Goal: Information Seeking & Learning: Compare options

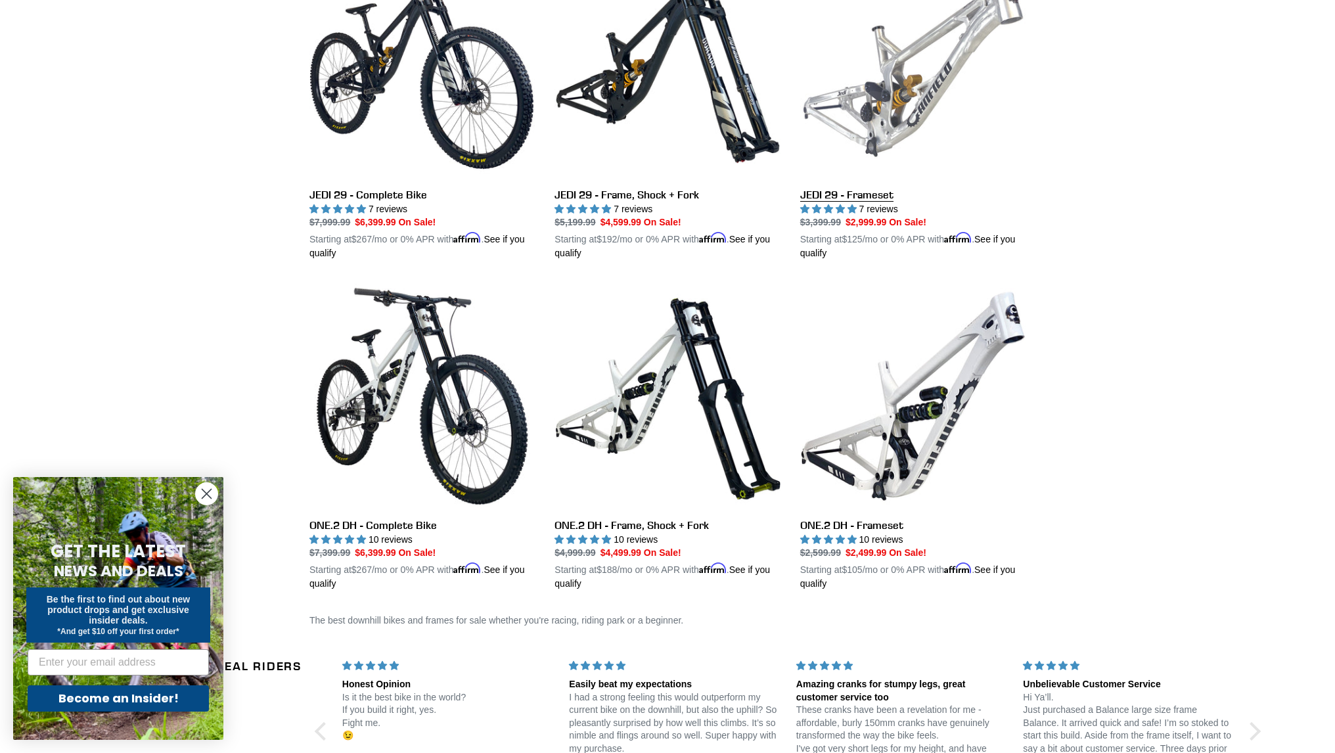
scroll to position [431, 0]
click at [912, 114] on link "JEDI 29 - Frameset" at bounding box center [912, 106] width 225 height 307
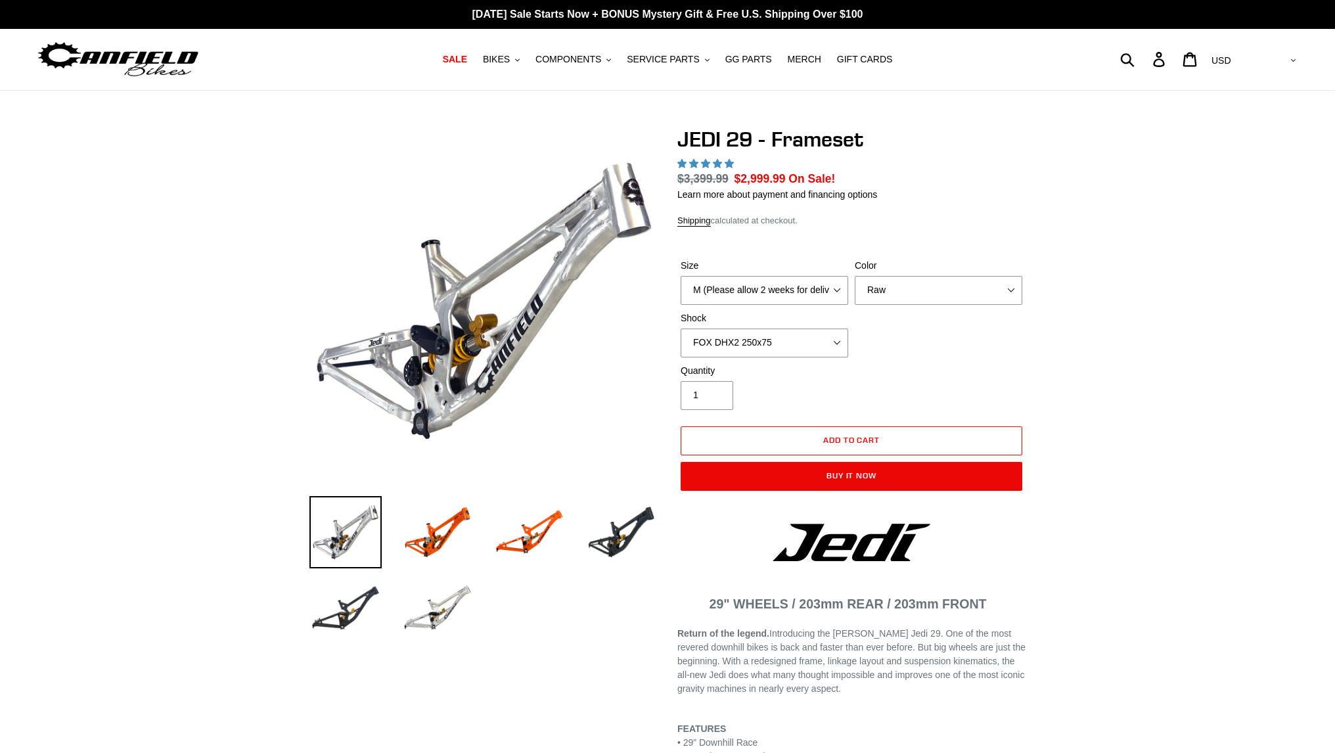
select select "highest-rating"
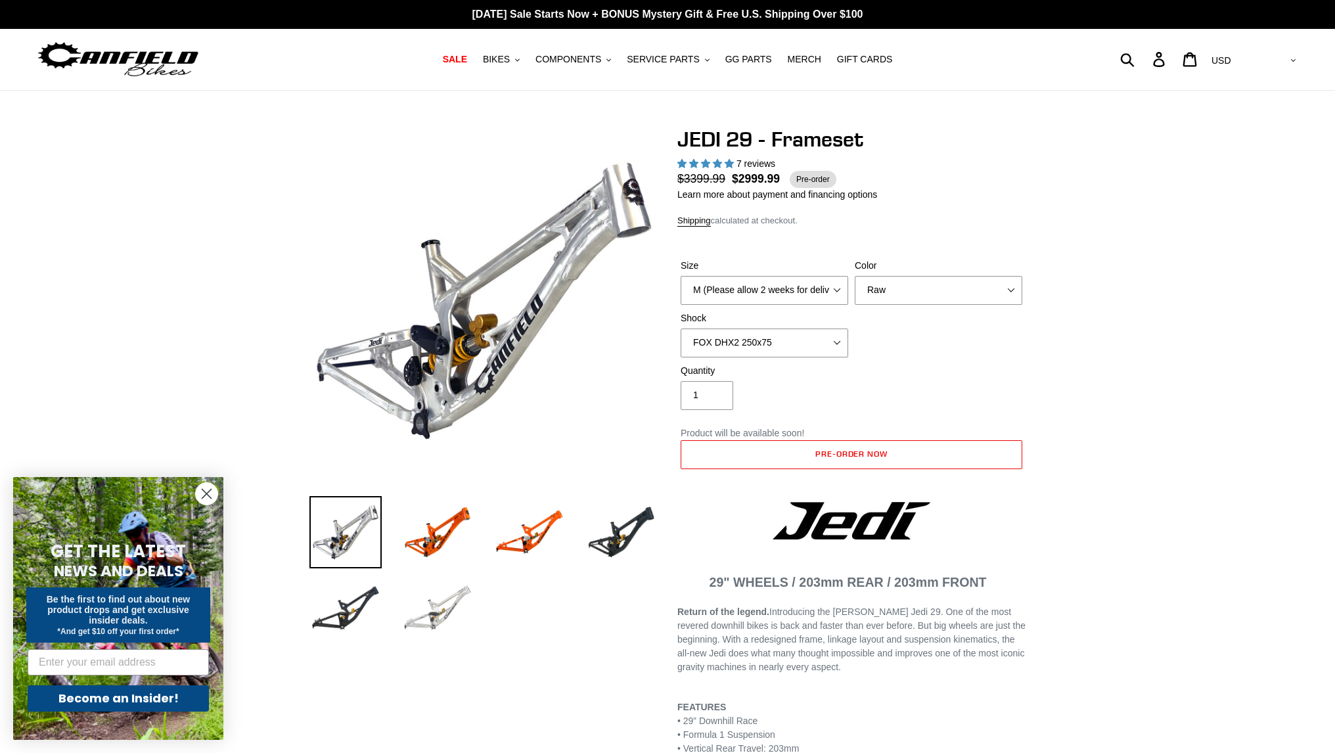
click at [455, 595] on img at bounding box center [437, 608] width 72 height 72
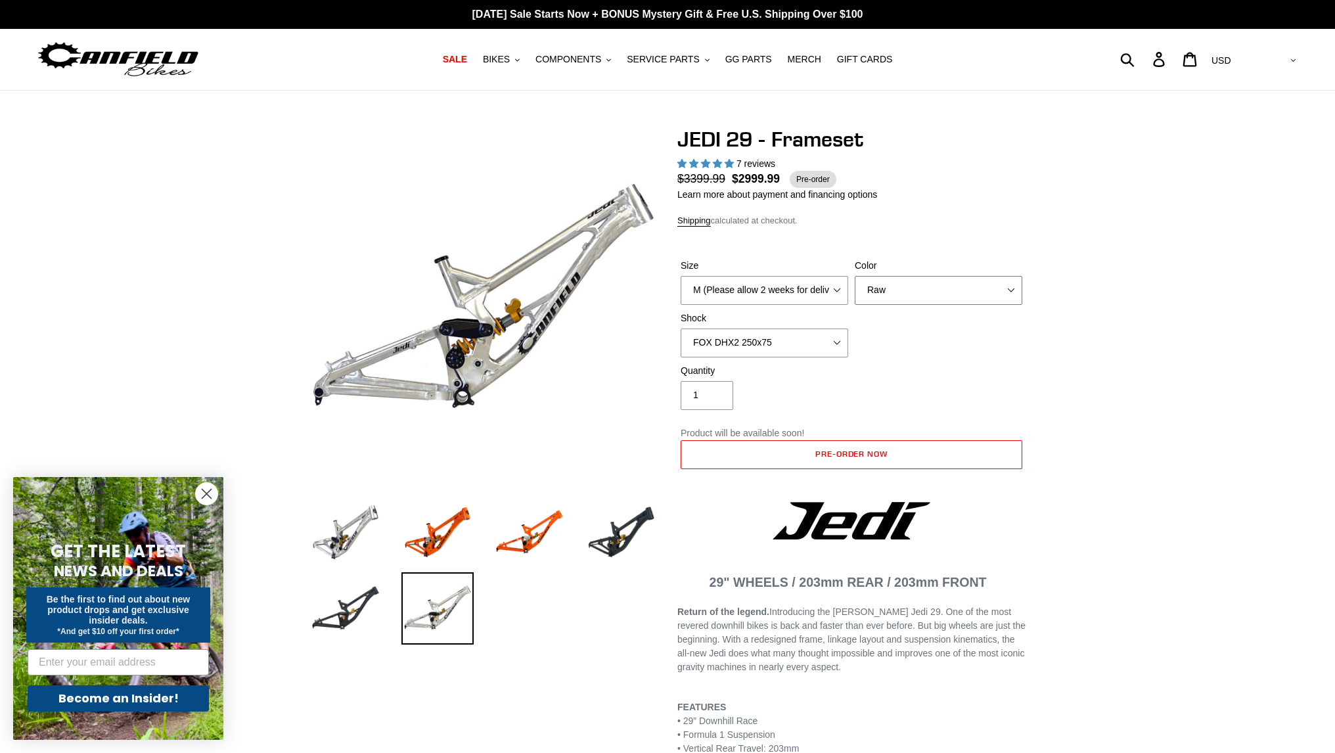
click at [917, 284] on select "Orange Raw Stealth Black" at bounding box center [939, 290] width 168 height 29
click at [988, 172] on div "$3399.99 $2999.99 Pre-order" at bounding box center [851, 178] width 348 height 17
click at [778, 330] on select "No Shock FOX DHX2 250x75 RockShox Vivid Ultimate DH 250x75 EXT e-Storia LOX V3" at bounding box center [765, 342] width 168 height 29
click at [953, 376] on div "Quantity 1" at bounding box center [851, 390] width 348 height 53
drag, startPoint x: 953, startPoint y: 376, endPoint x: 984, endPoint y: 347, distance: 42.3
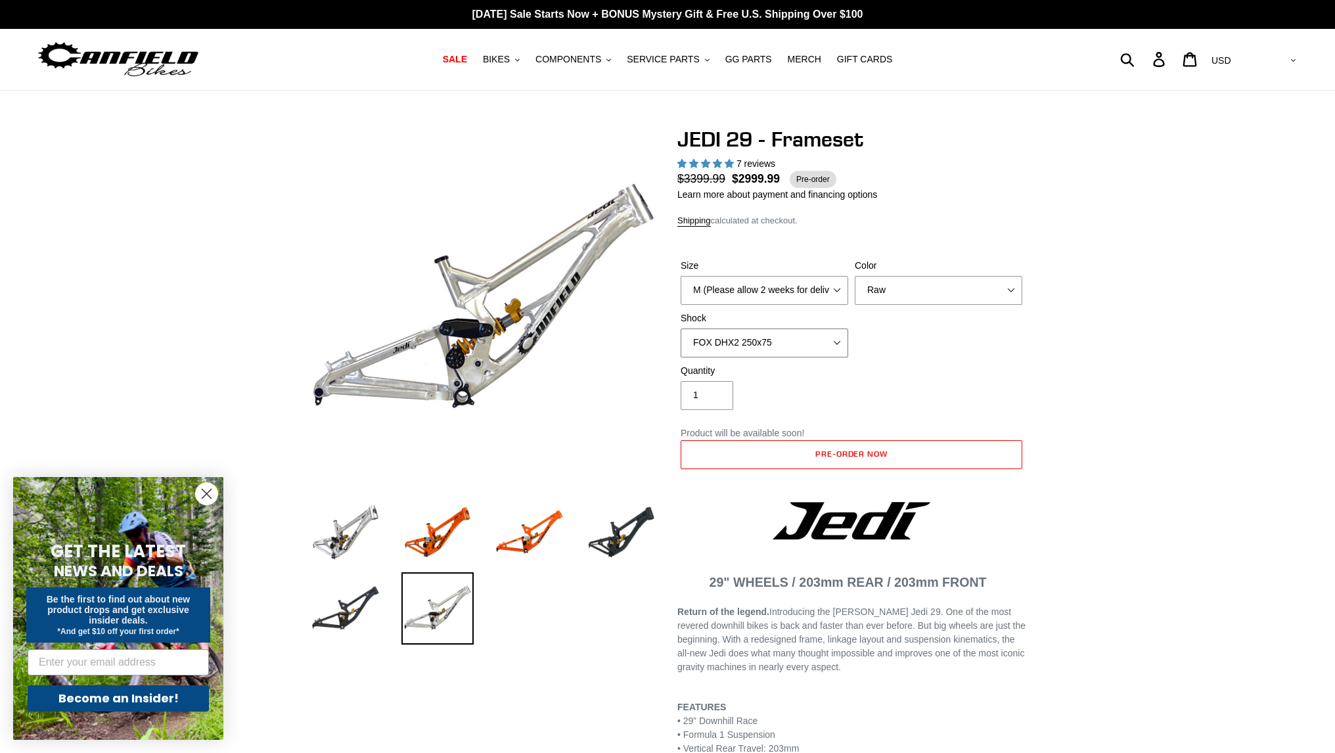
click at [984, 347] on div "Size M (Please allow 2 weeks for delivery) L (Please allow 2 weeks for delivery…" at bounding box center [851, 311] width 348 height 105
click at [804, 344] on select "No Shock FOX DHX2 250x75 RockShox Vivid Ultimate DH 250x75 EXT e-Storia LOX V3" at bounding box center [765, 342] width 168 height 29
click at [934, 348] on div "Size M (Please allow 2 weeks for delivery) L (Please allow 2 weeks for delivery…" at bounding box center [851, 311] width 348 height 105
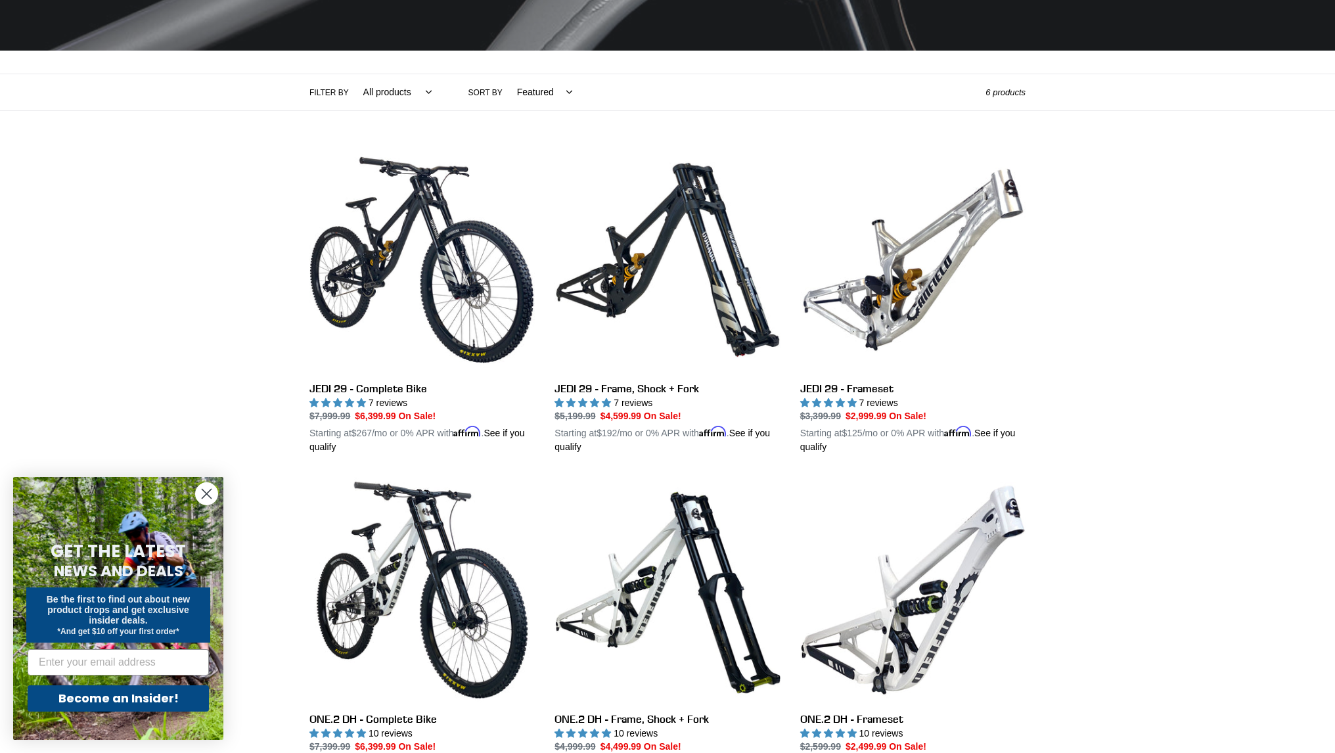
scroll to position [240, 0]
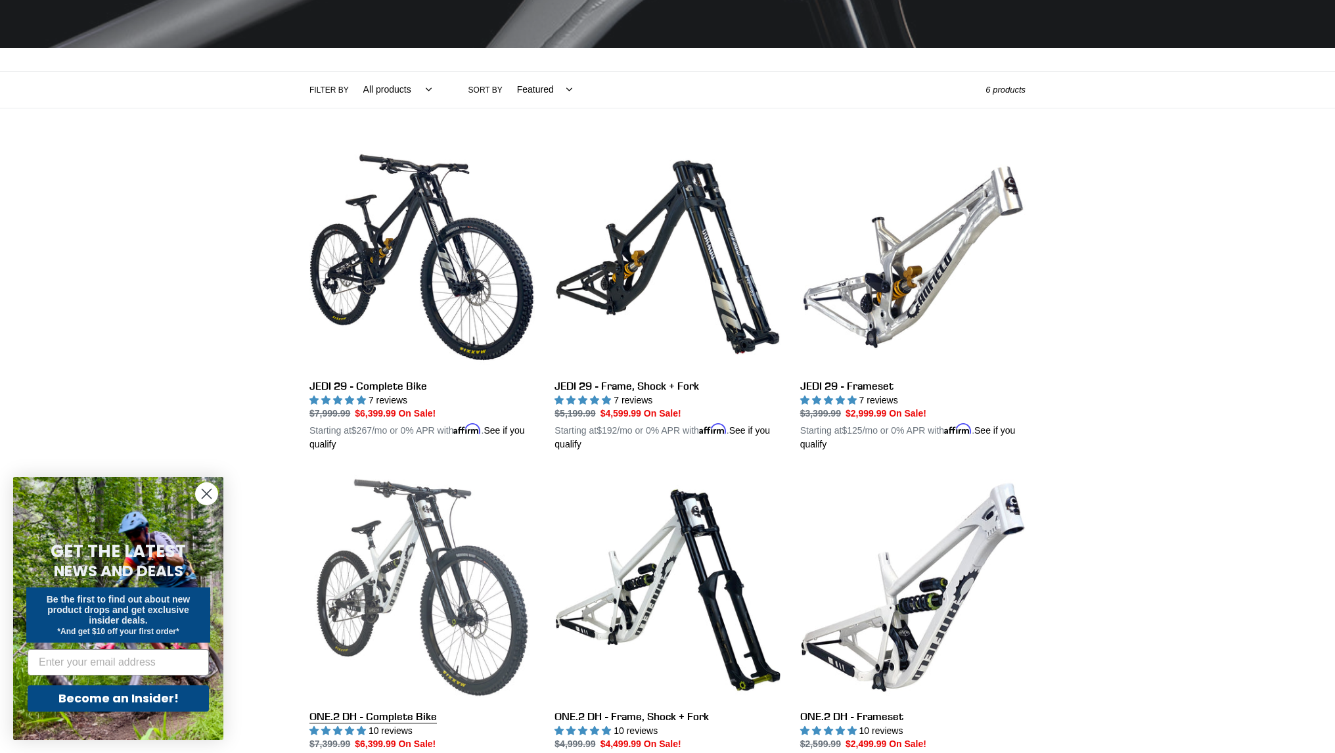
click at [430, 513] on link "ONE.2 DH - Complete Bike" at bounding box center [421, 627] width 225 height 307
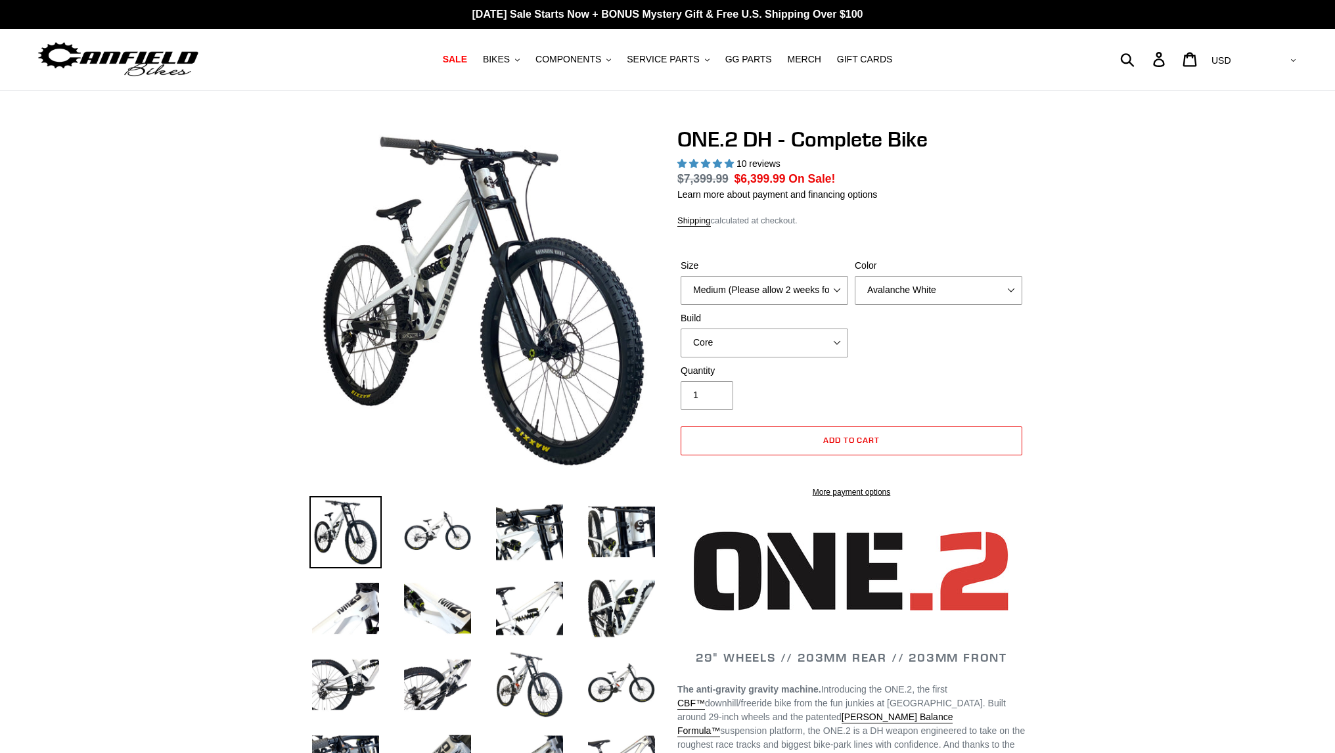
select select "highest-rating"
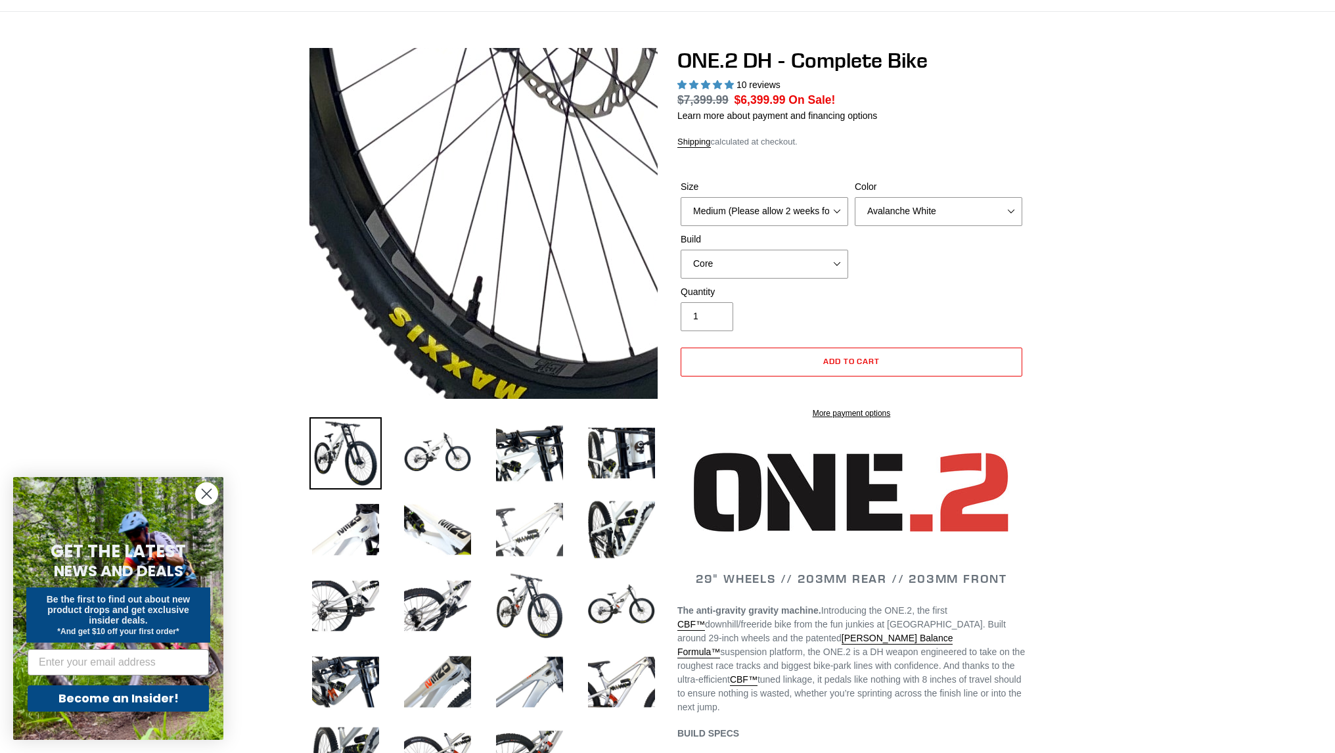
scroll to position [112, 0]
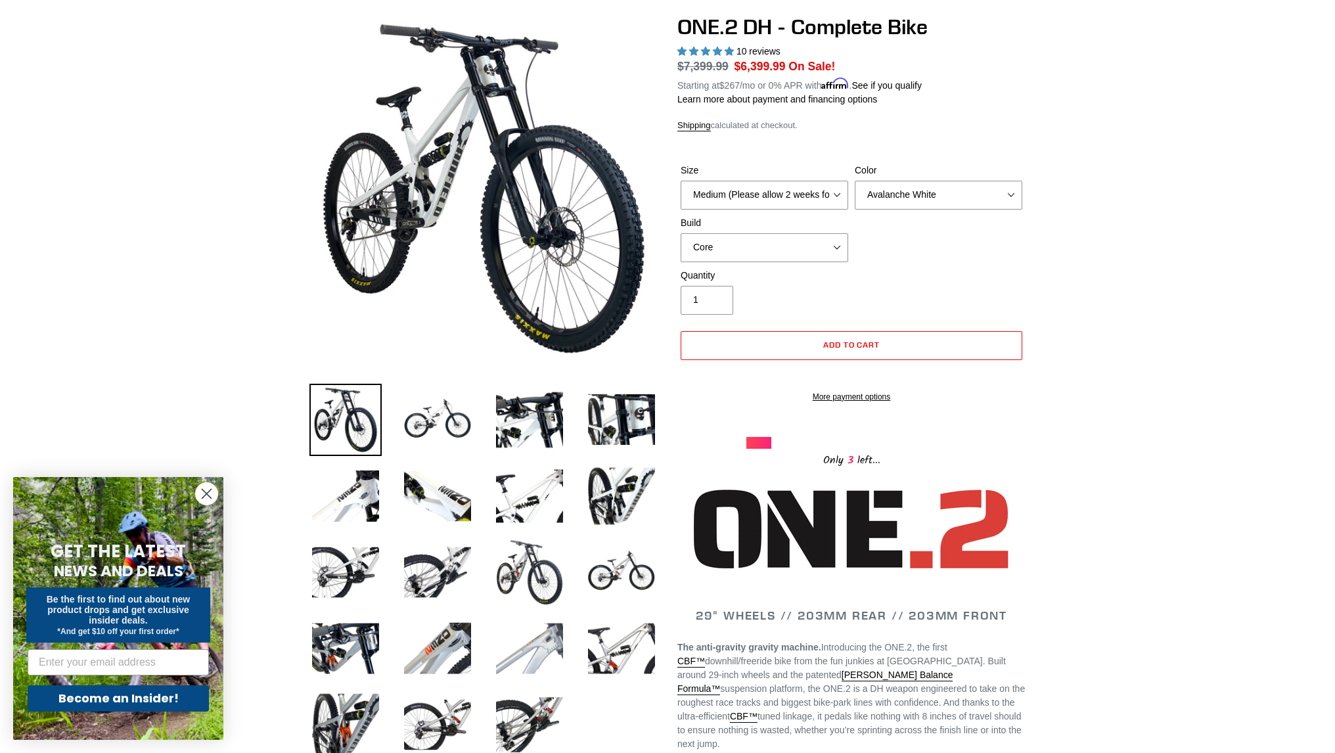
click at [502, 642] on img at bounding box center [529, 648] width 72 height 72
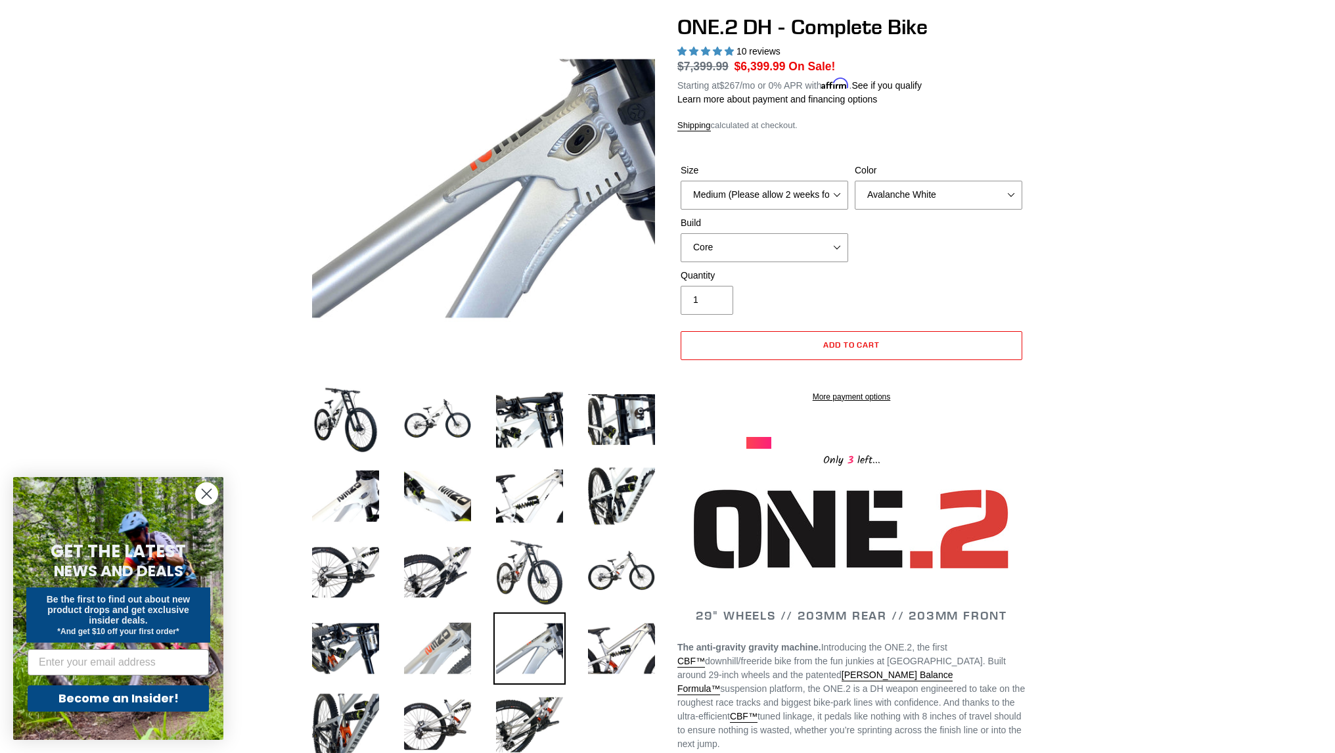
click at [426, 639] on img at bounding box center [437, 648] width 72 height 72
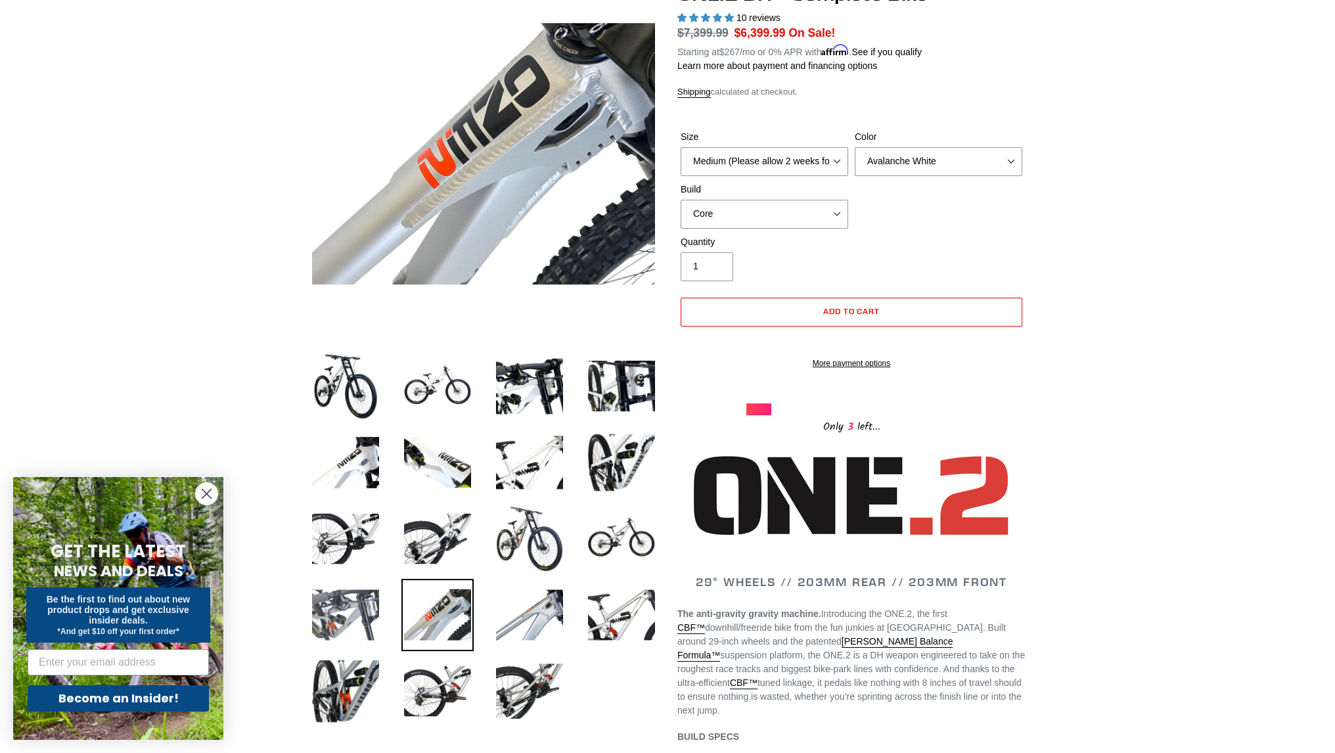
scroll to position [147, 0]
click at [365, 636] on img at bounding box center [345, 614] width 72 height 72
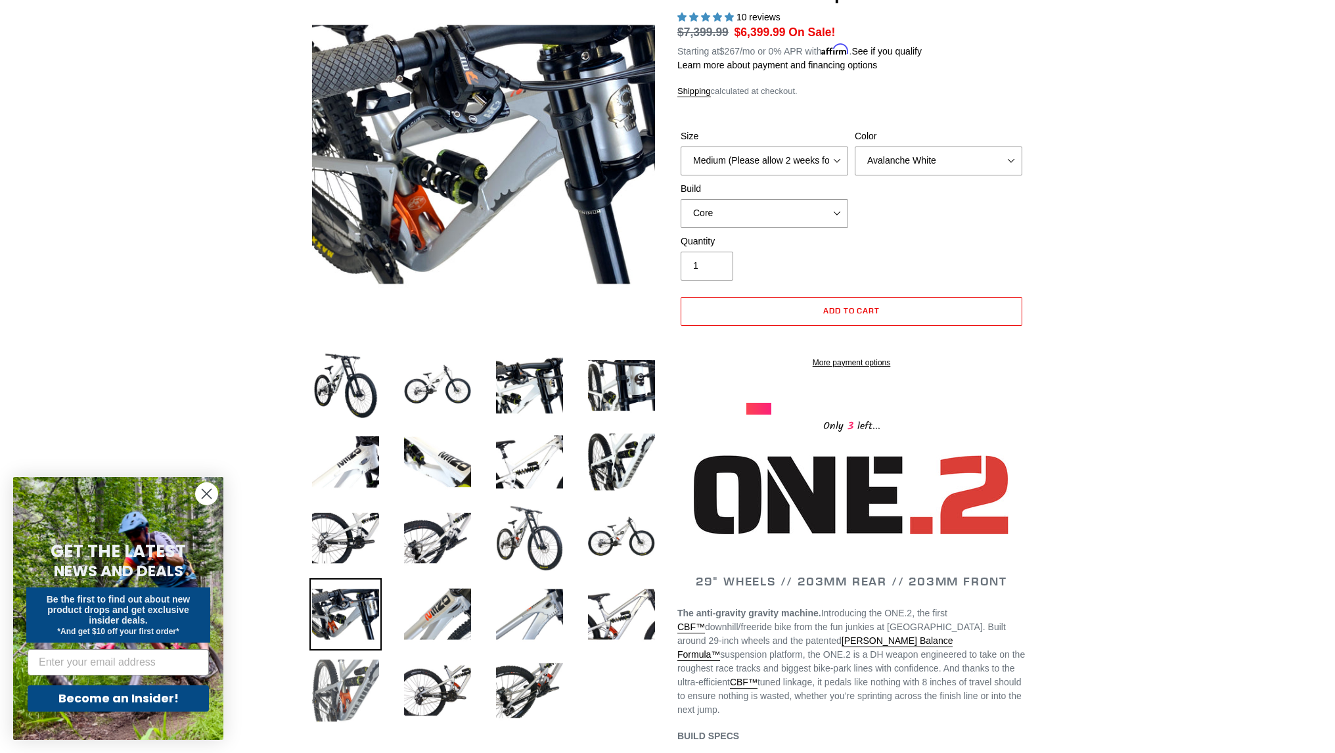
click at [364, 672] on img at bounding box center [345, 690] width 72 height 72
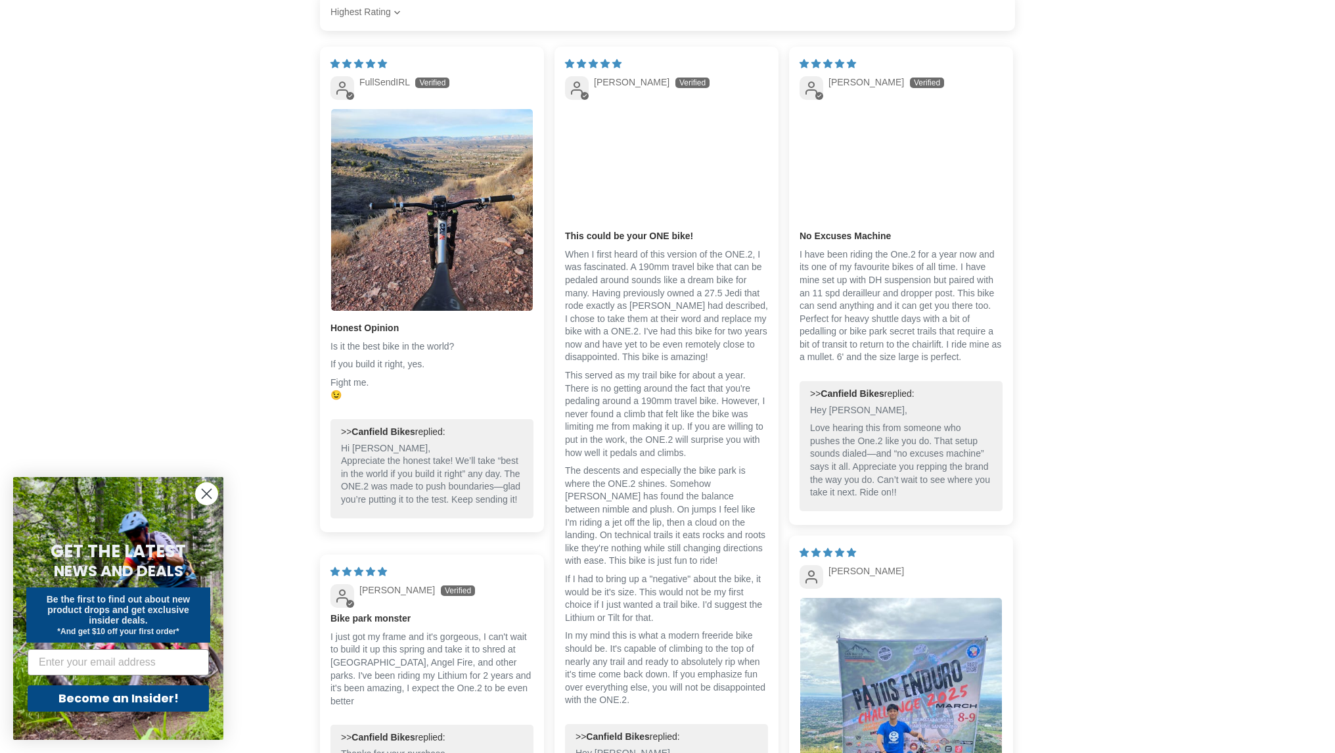
scroll to position [2830, 0]
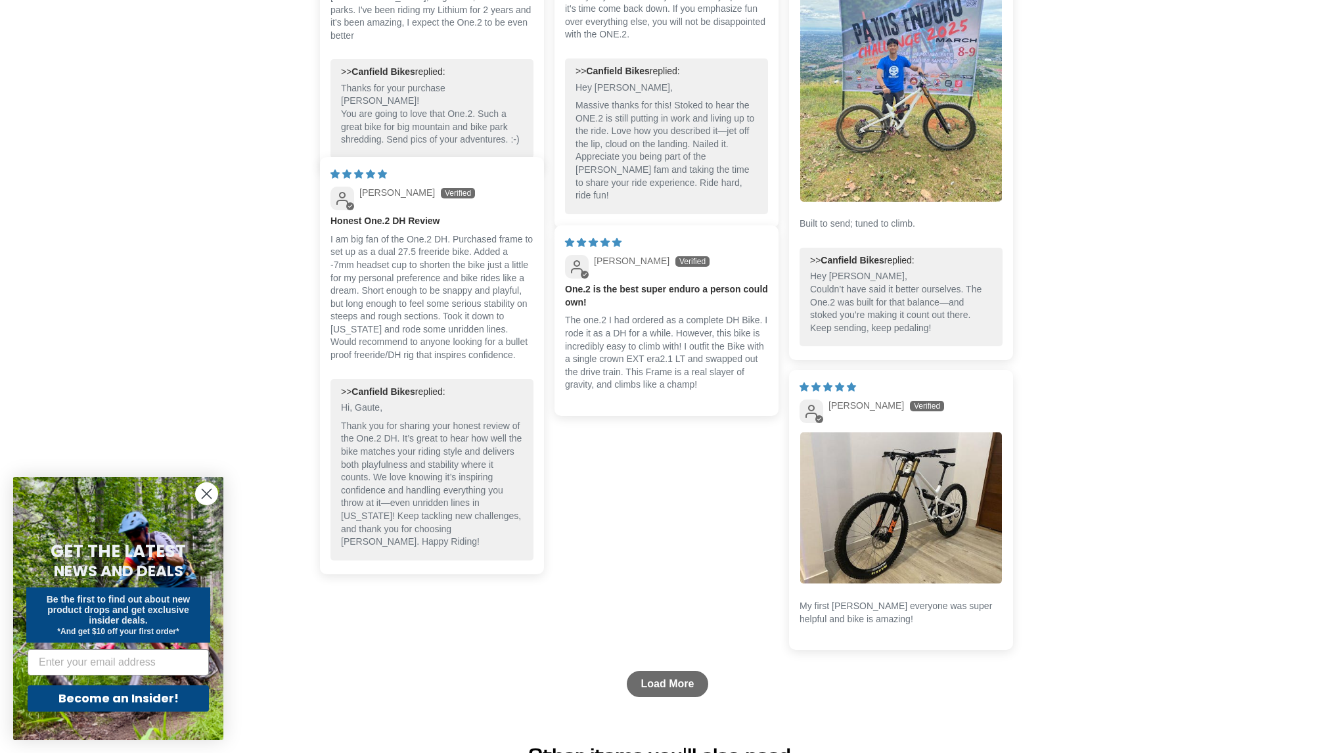
scroll to position [3496, 0]
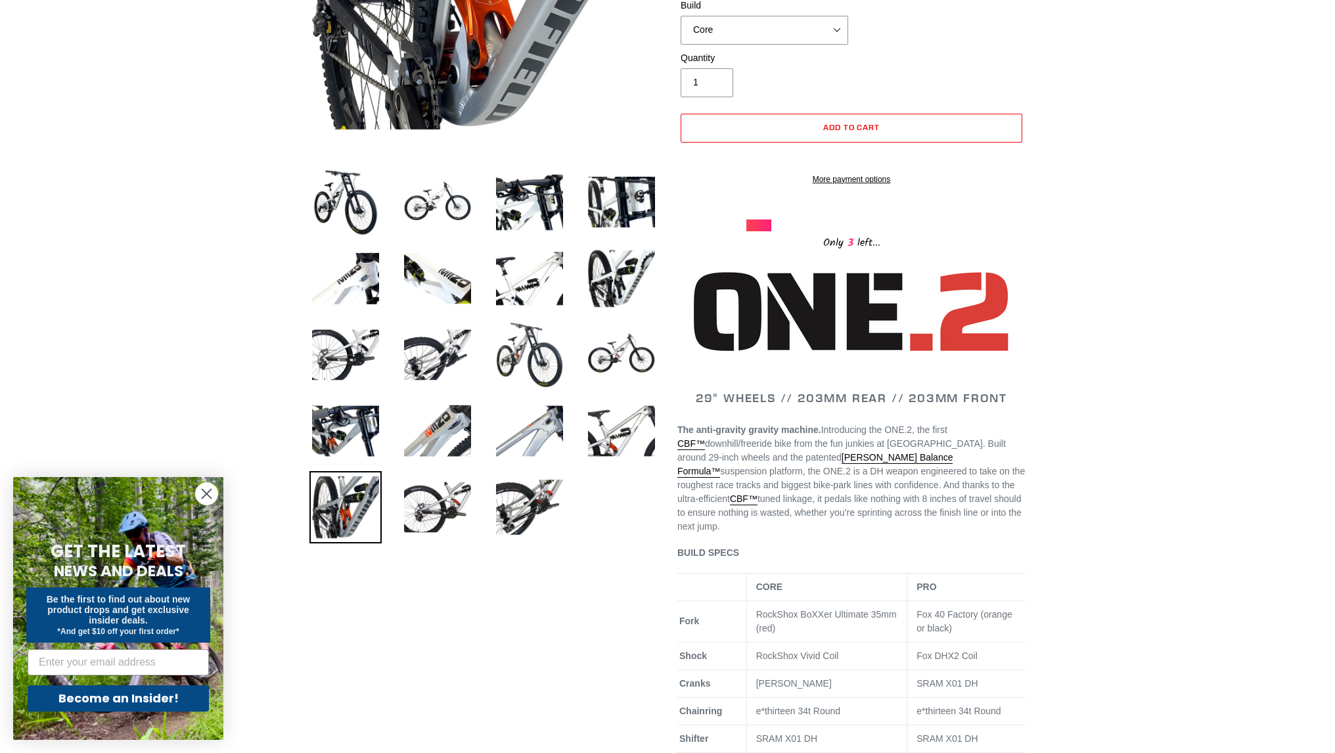
scroll to position [328, 0]
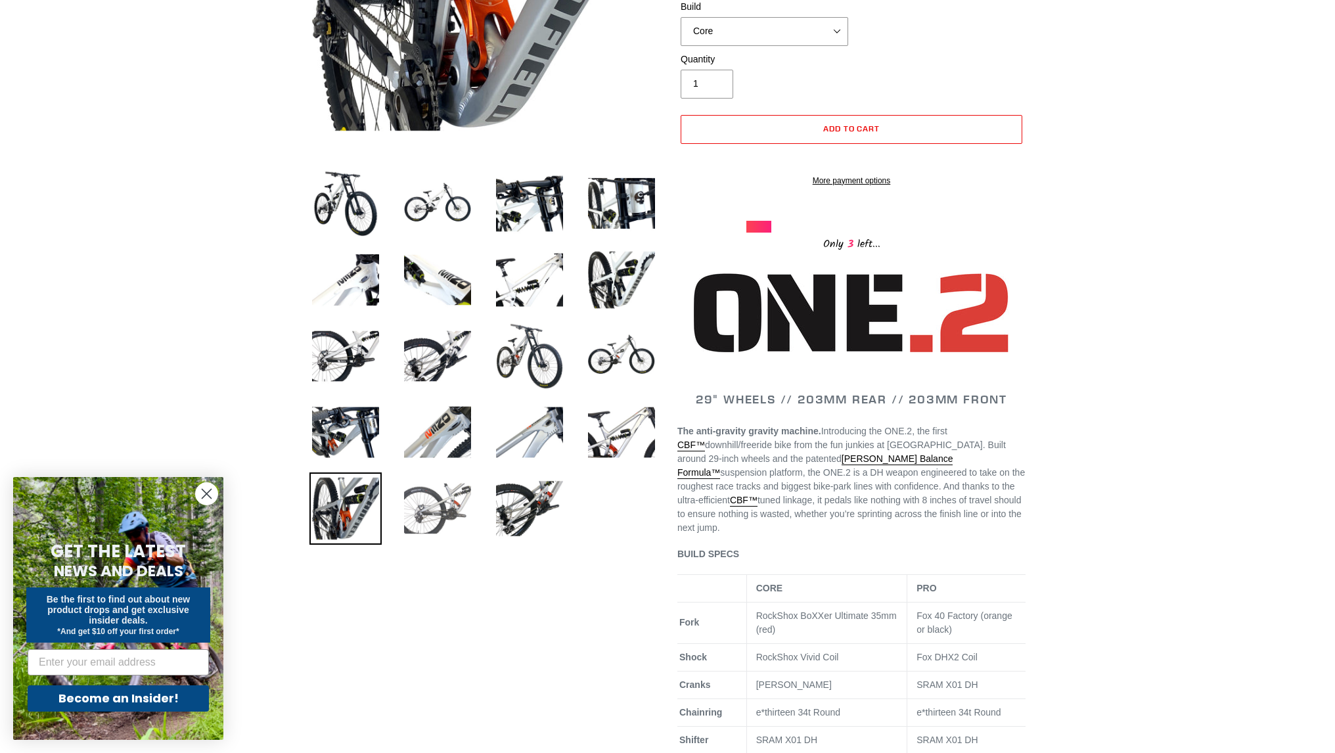
click at [453, 507] on img at bounding box center [437, 508] width 72 height 72
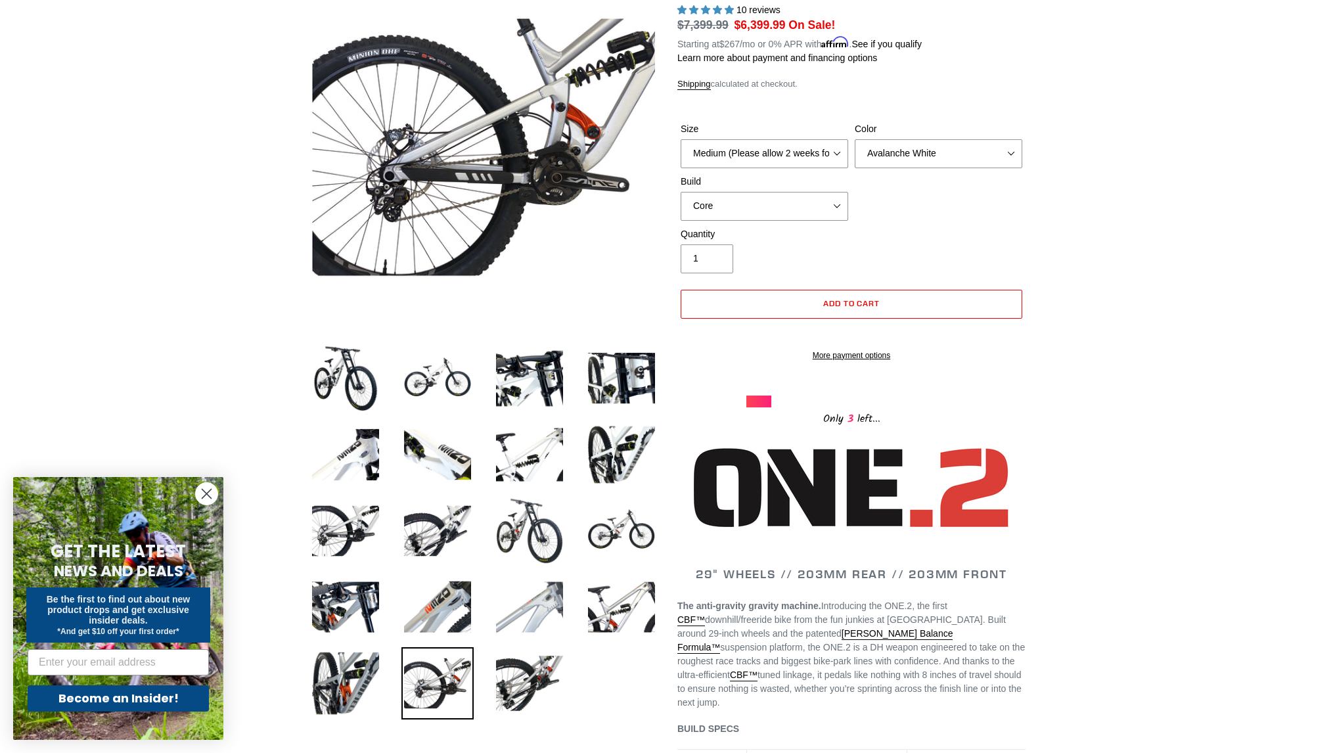
scroll to position [155, 0]
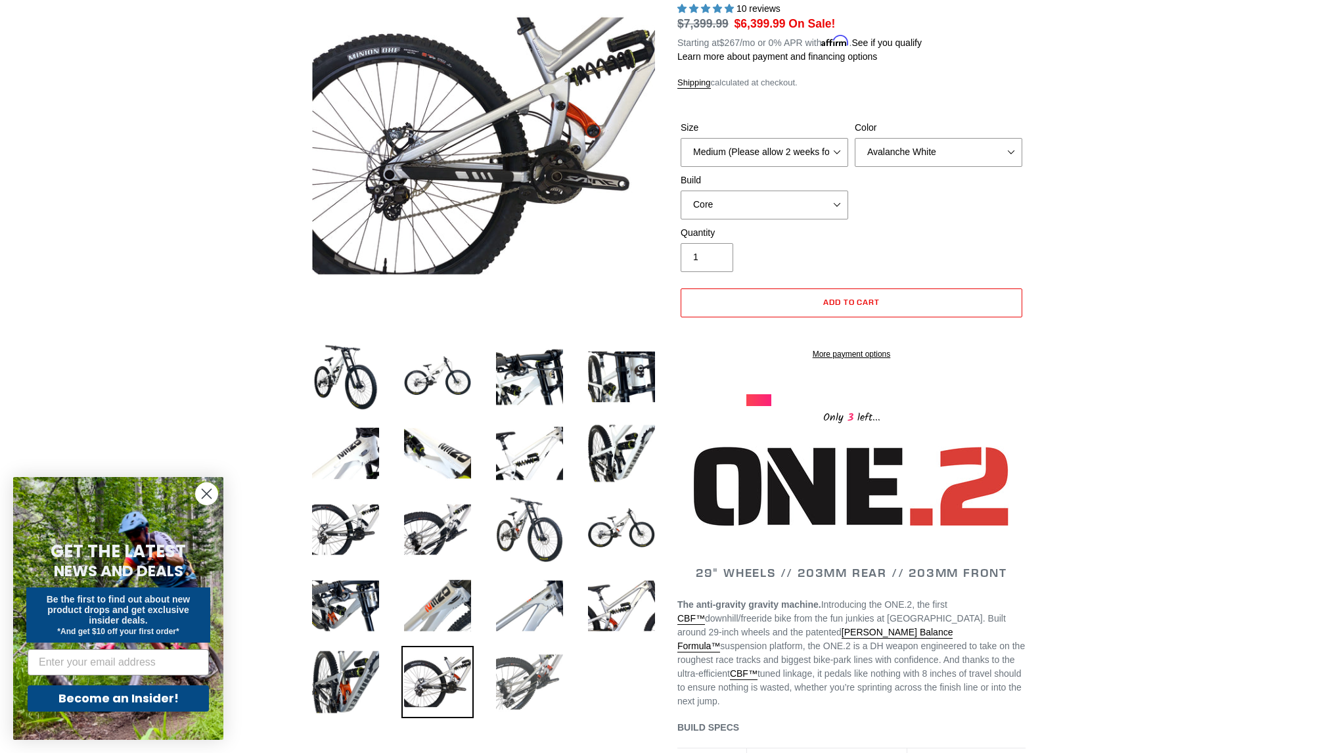
click at [545, 683] on img at bounding box center [529, 682] width 72 height 72
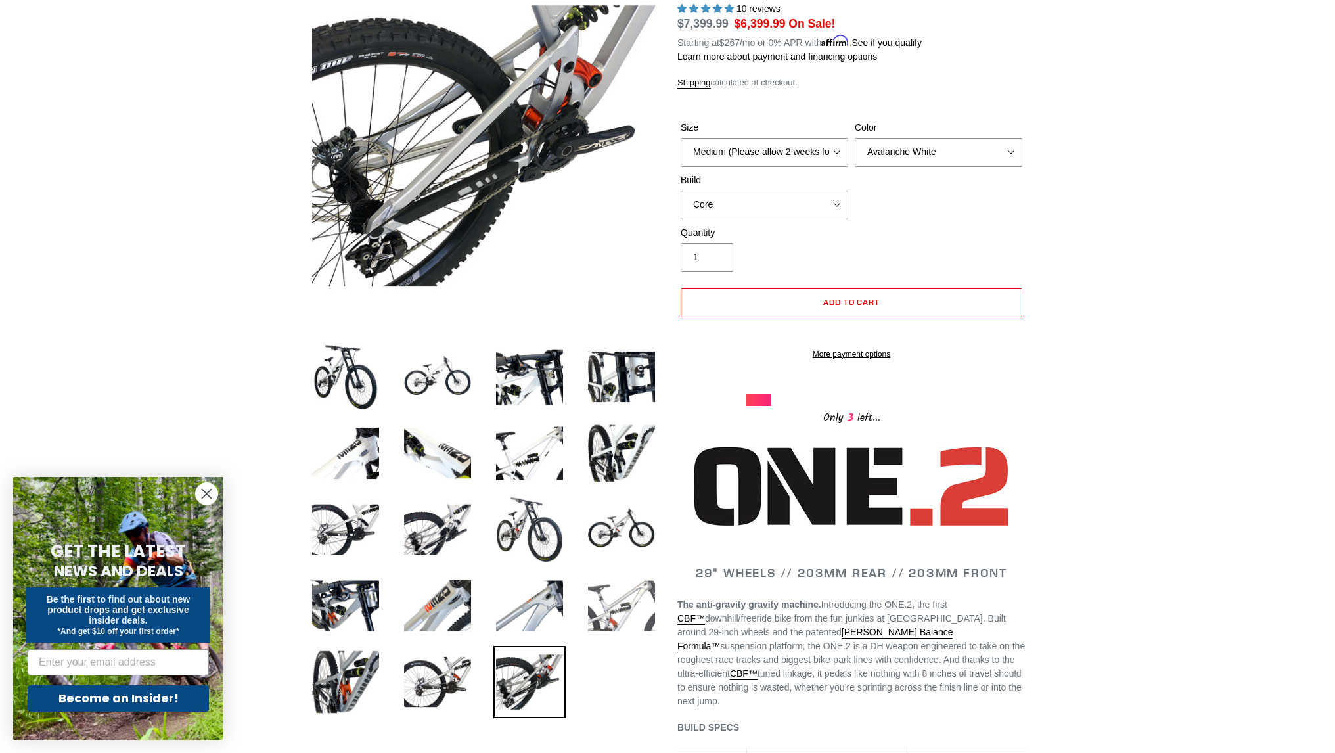
click at [637, 608] on img at bounding box center [621, 606] width 72 height 72
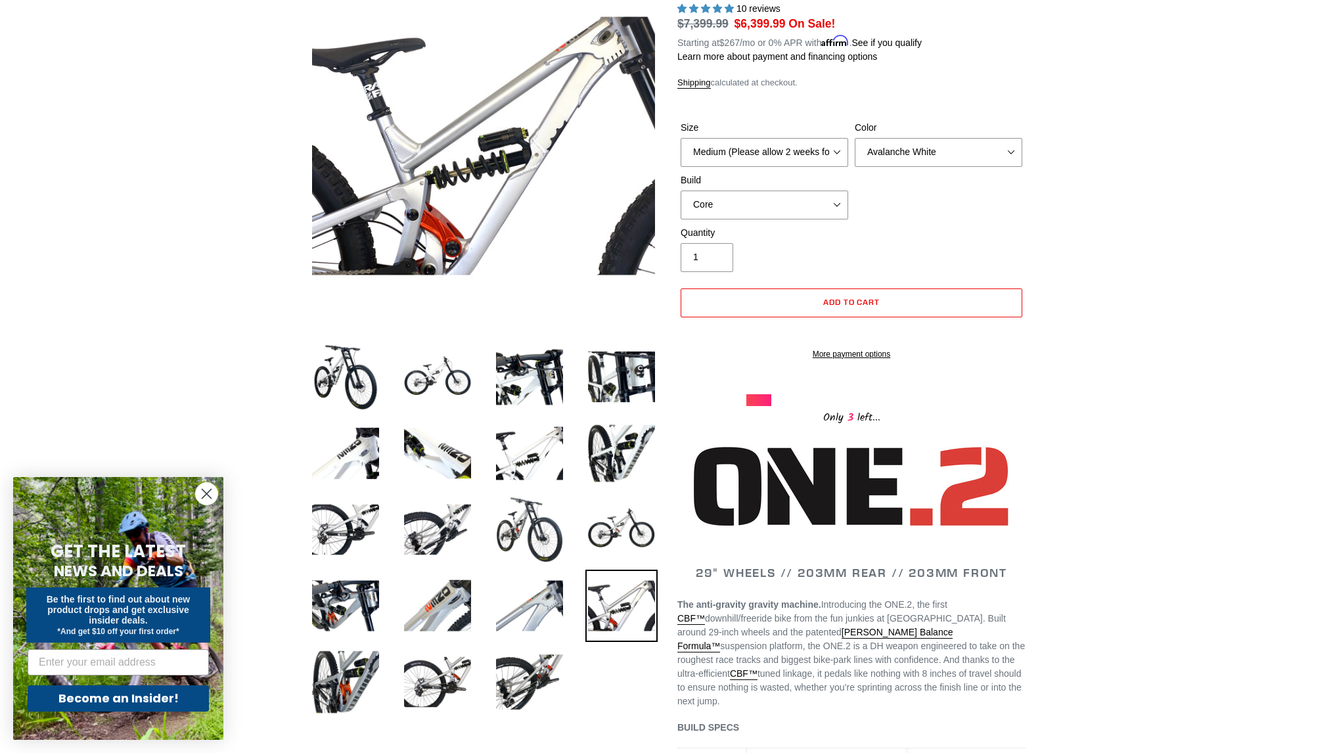
scroll to position [0, 0]
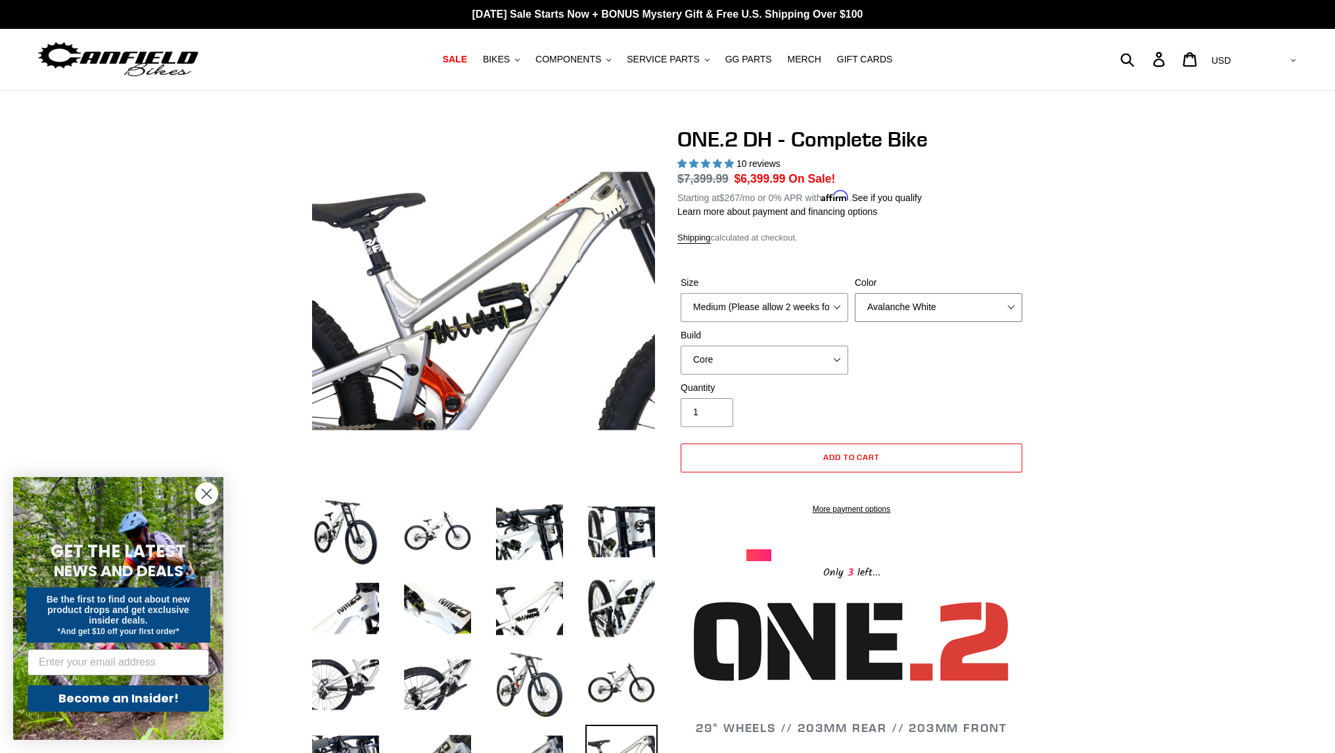
drag, startPoint x: 947, startPoint y: 393, endPoint x: 970, endPoint y: 312, distance: 84.2
click at [970, 312] on select "Avalanche White Bentonite Grey" at bounding box center [939, 307] width 168 height 29
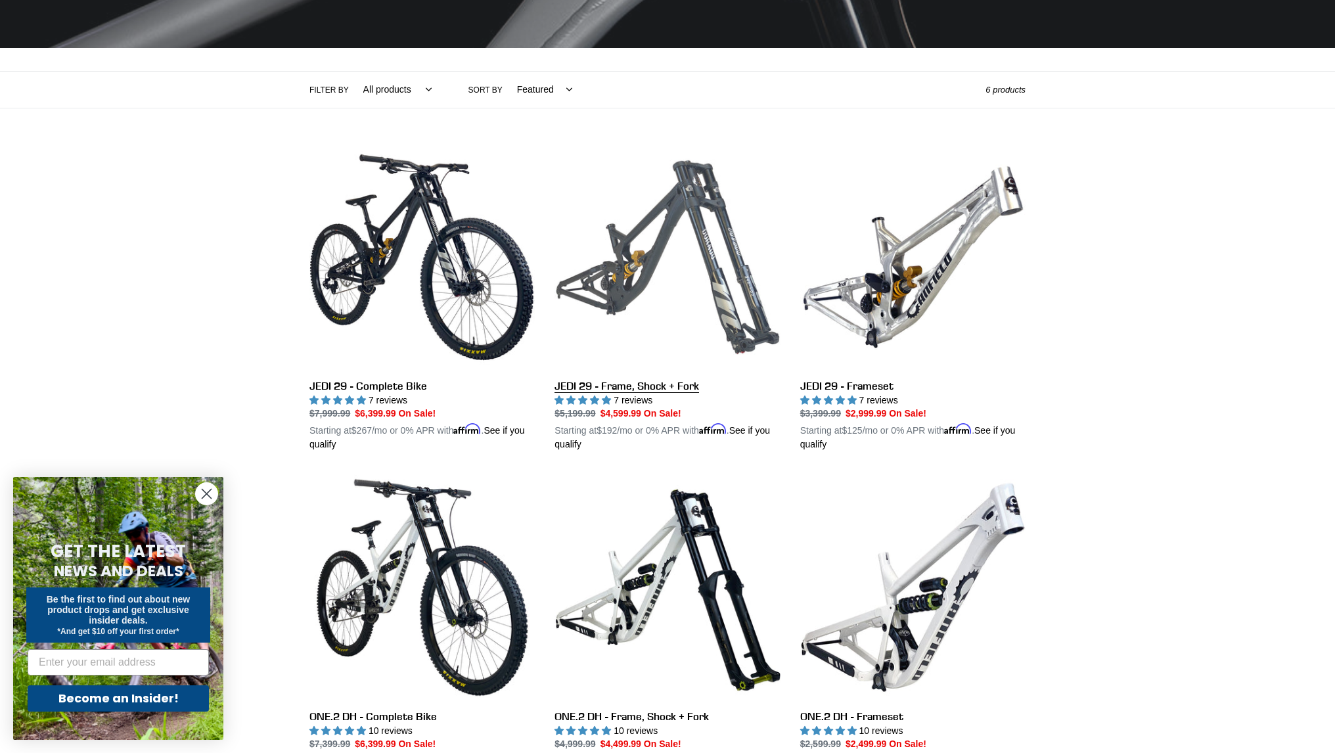
click at [664, 281] on link "JEDI 29 - Frame, Shock + Fork" at bounding box center [666, 298] width 225 height 307
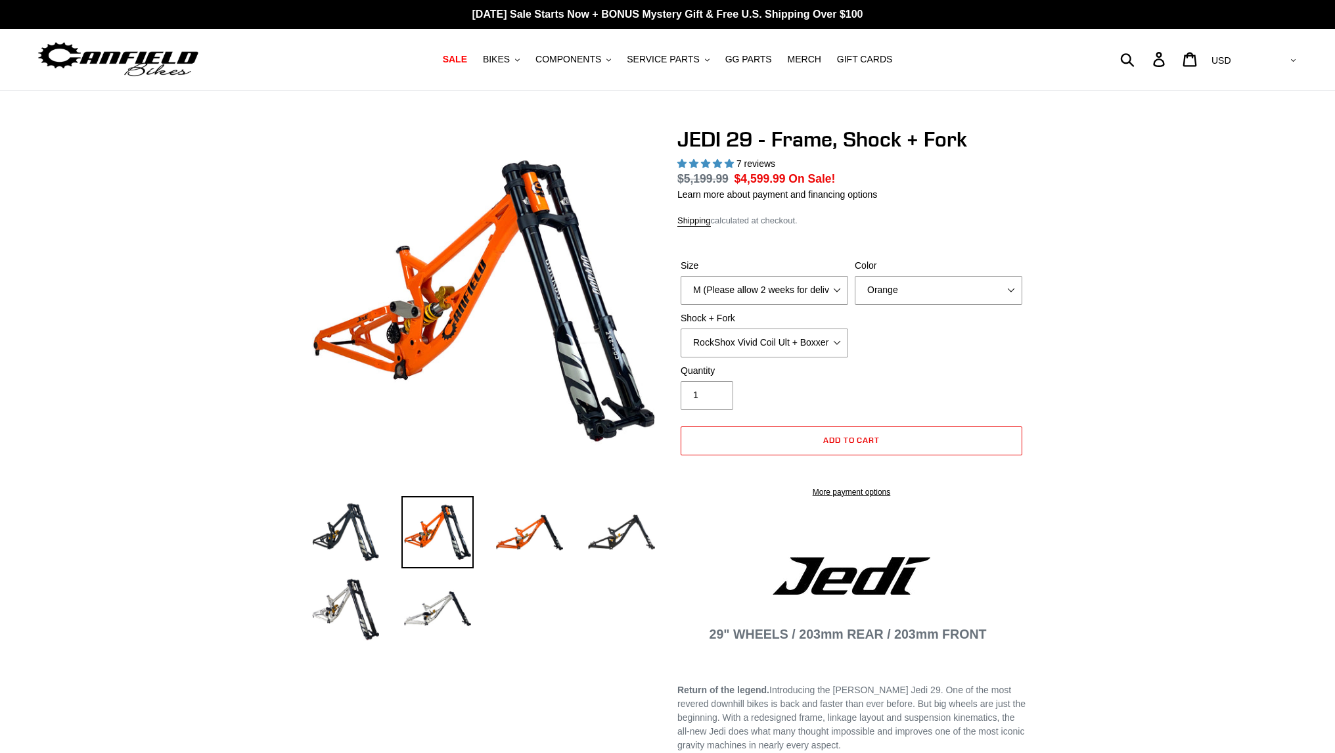
select select "highest-rating"
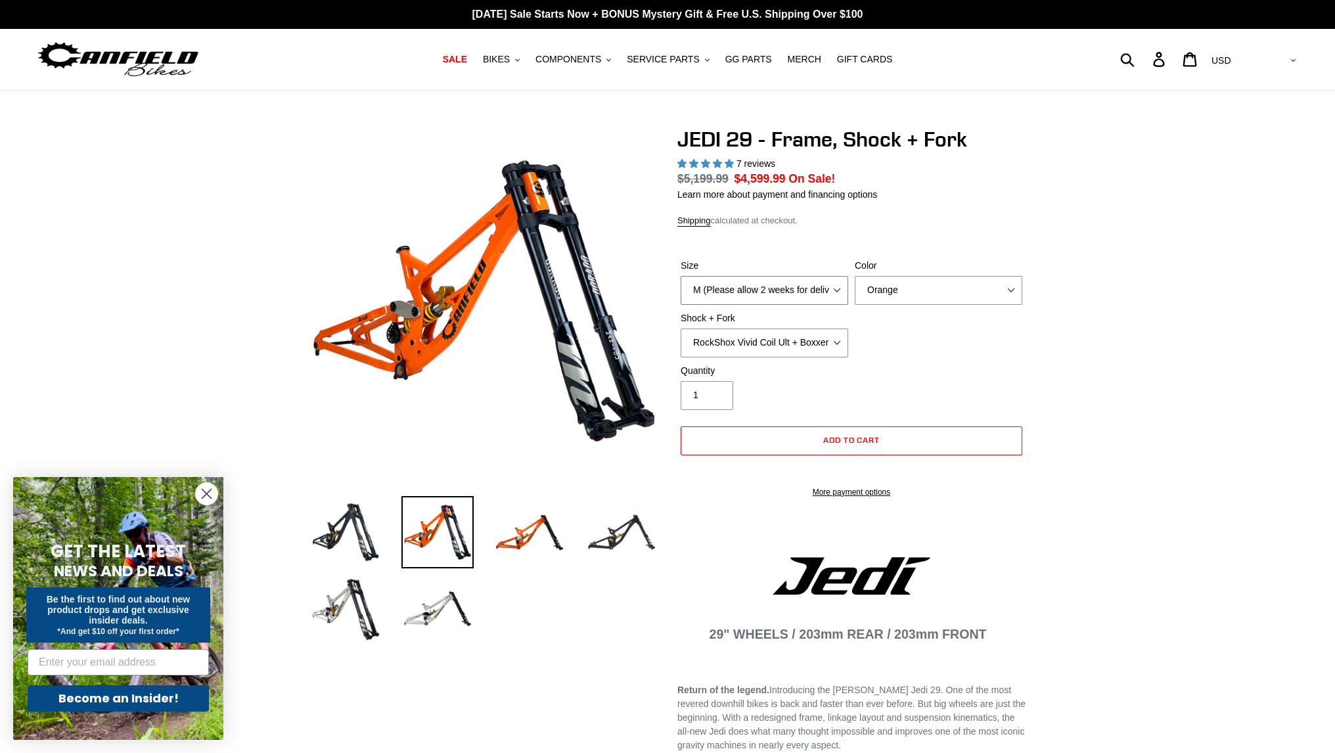
click at [761, 303] on select "M (Please allow 2 weeks for delivery) L (Please allow 2 weeks for delivery) XL" at bounding box center [765, 290] width 168 height 29
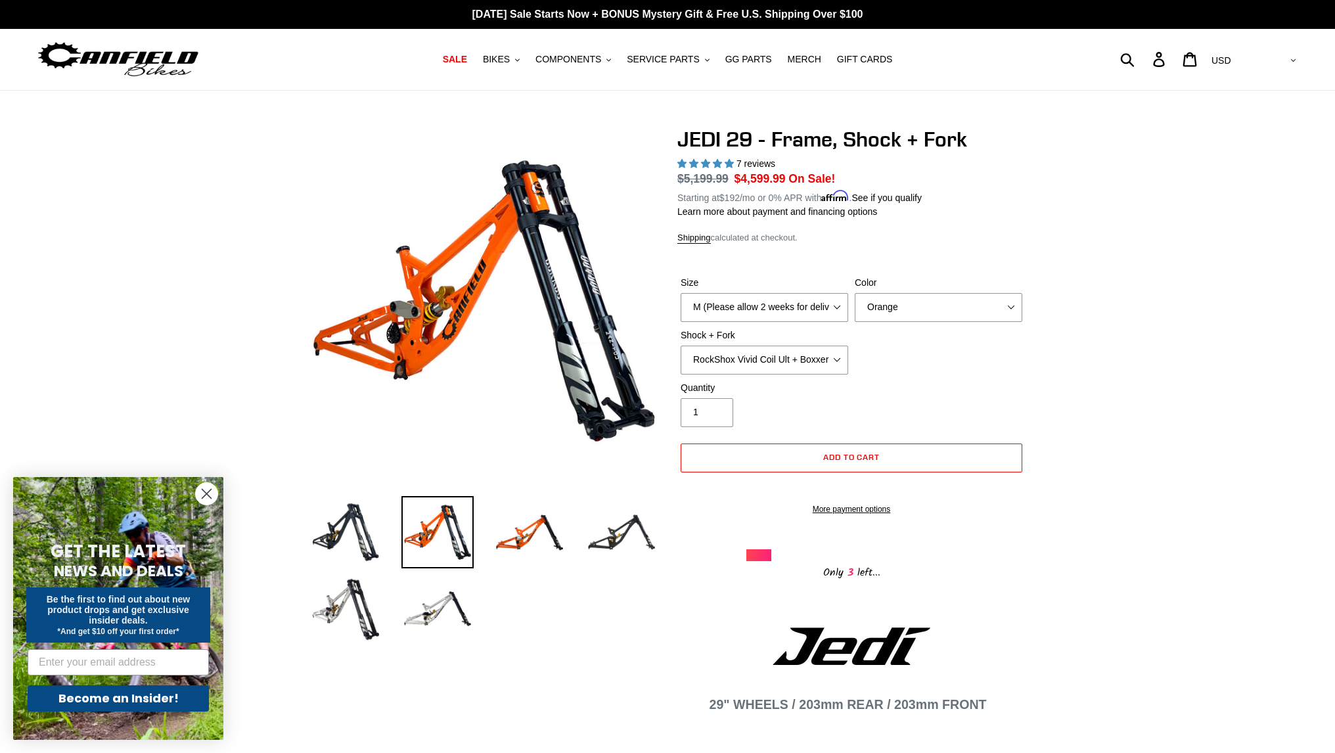
drag, startPoint x: 847, startPoint y: 269, endPoint x: 905, endPoint y: 364, distance: 111.2
click at [905, 364] on form "Size M (Please allow 2 weeks for delivery) L (Please allow 2 weeks for delivery…" at bounding box center [851, 391] width 348 height 273
click at [940, 310] on select "Orange Stealth Black Raw" at bounding box center [939, 307] width 168 height 29
select select "Raw"
click at [855, 293] on select "Orange Stealth Black Raw" at bounding box center [939, 307] width 168 height 29
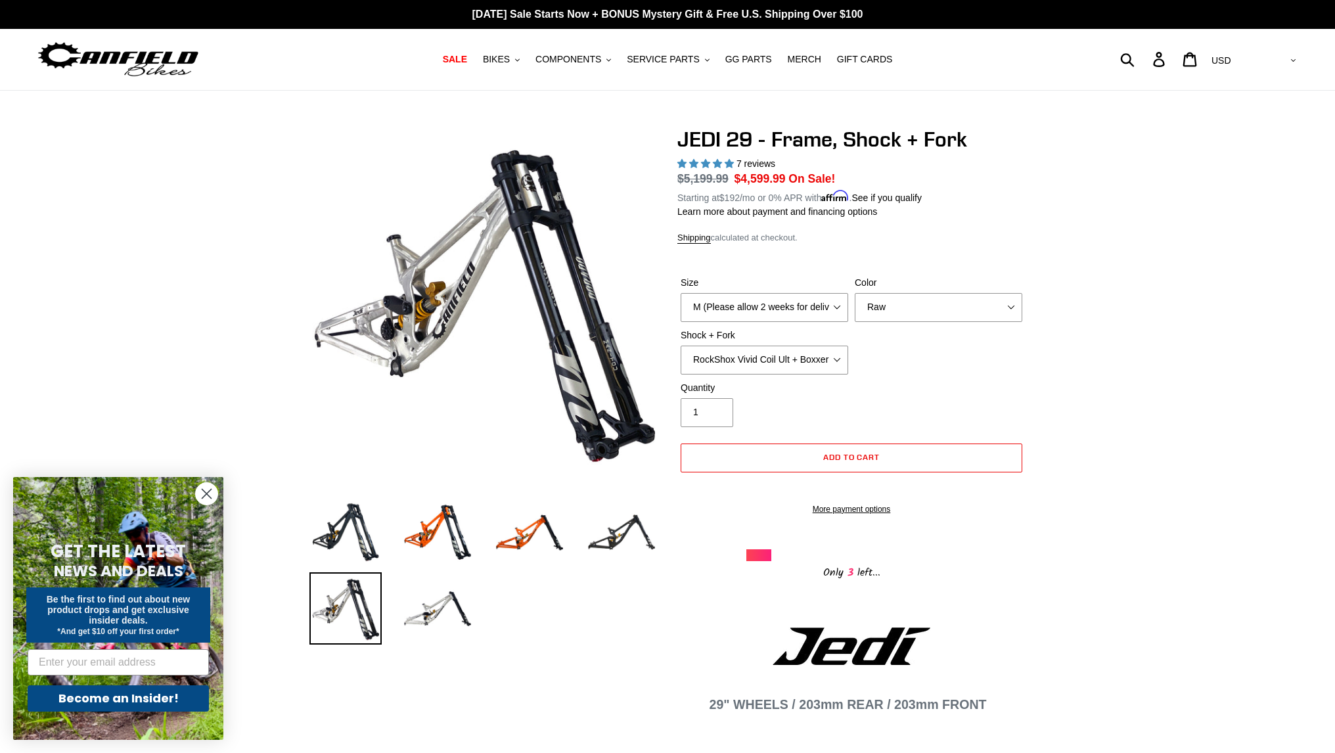
click at [715, 426] on div "Quantity 1" at bounding box center [851, 407] width 348 height 53
click at [757, 360] on select "RockShox Vivid Coil Ult + Boxxer RC2 C3 Ult Fox DHX2 250x75 + Fox 40 Float Grip…" at bounding box center [765, 360] width 168 height 29
select select "Fox DHX2 250x75 + Fox 40 Float Grip2"
click at [681, 346] on select "RockShox Vivid Coil Ult + Boxxer RC2 C3 Ult Fox DHX2 250x75 + Fox 40 Float Grip…" at bounding box center [765, 360] width 168 height 29
click at [732, 359] on select "RockShox Vivid Coil Ult + Boxxer RC2 C3 Ult Fox DHX2 250x75 + Fox 40 Float Grip…" at bounding box center [765, 360] width 168 height 29
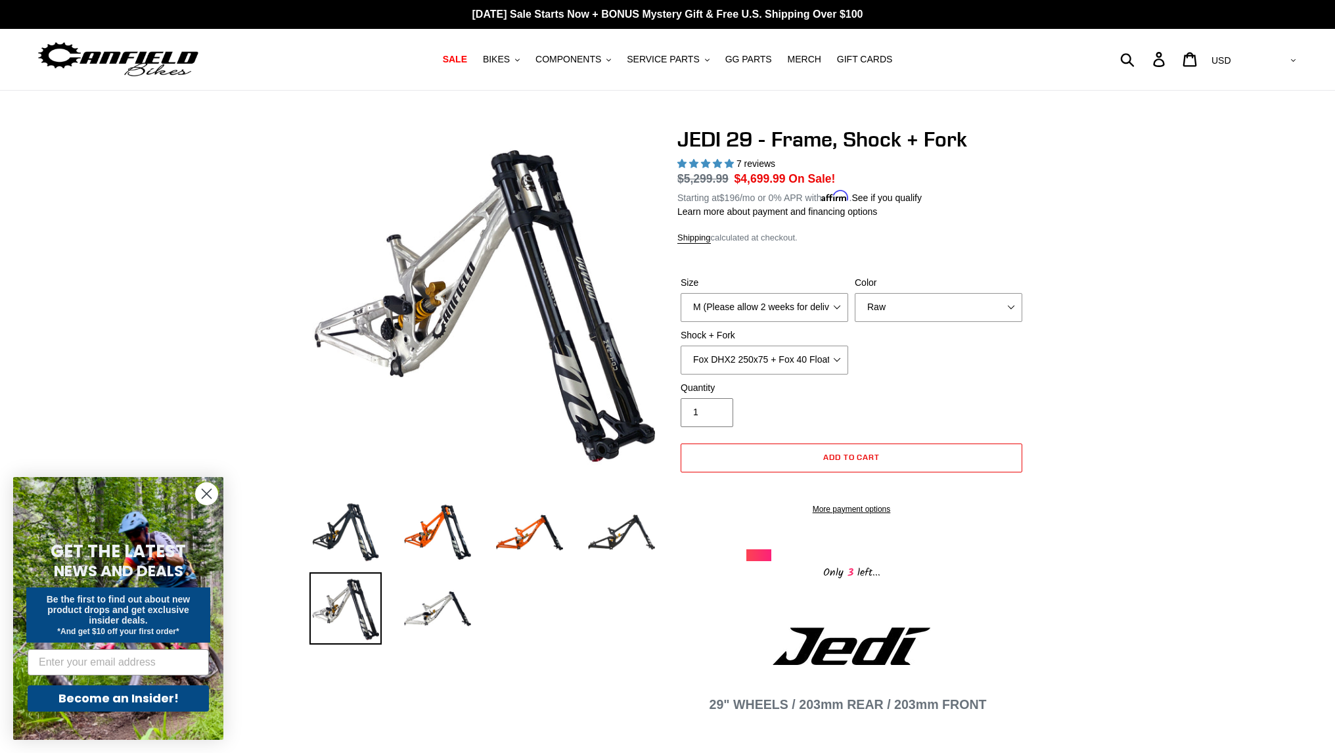
click at [998, 398] on div "Quantity 1" at bounding box center [851, 407] width 348 height 53
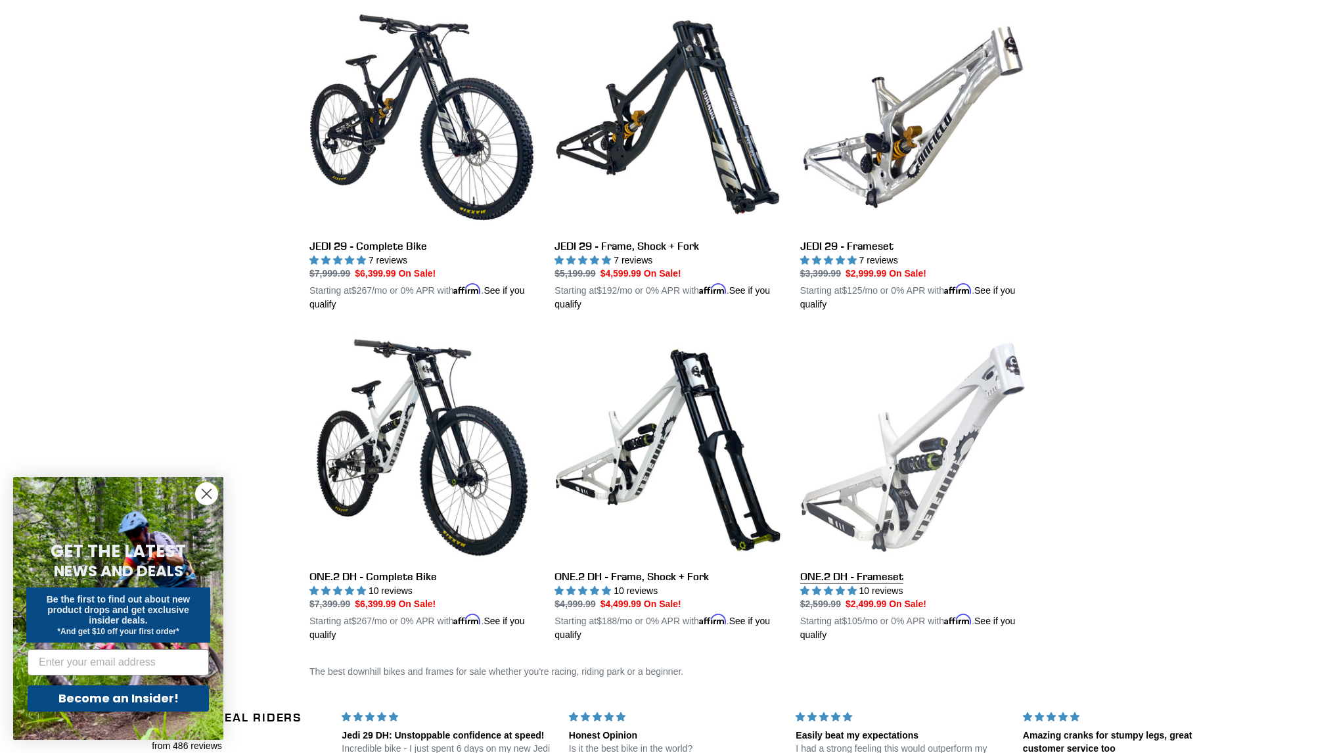
scroll to position [381, 0]
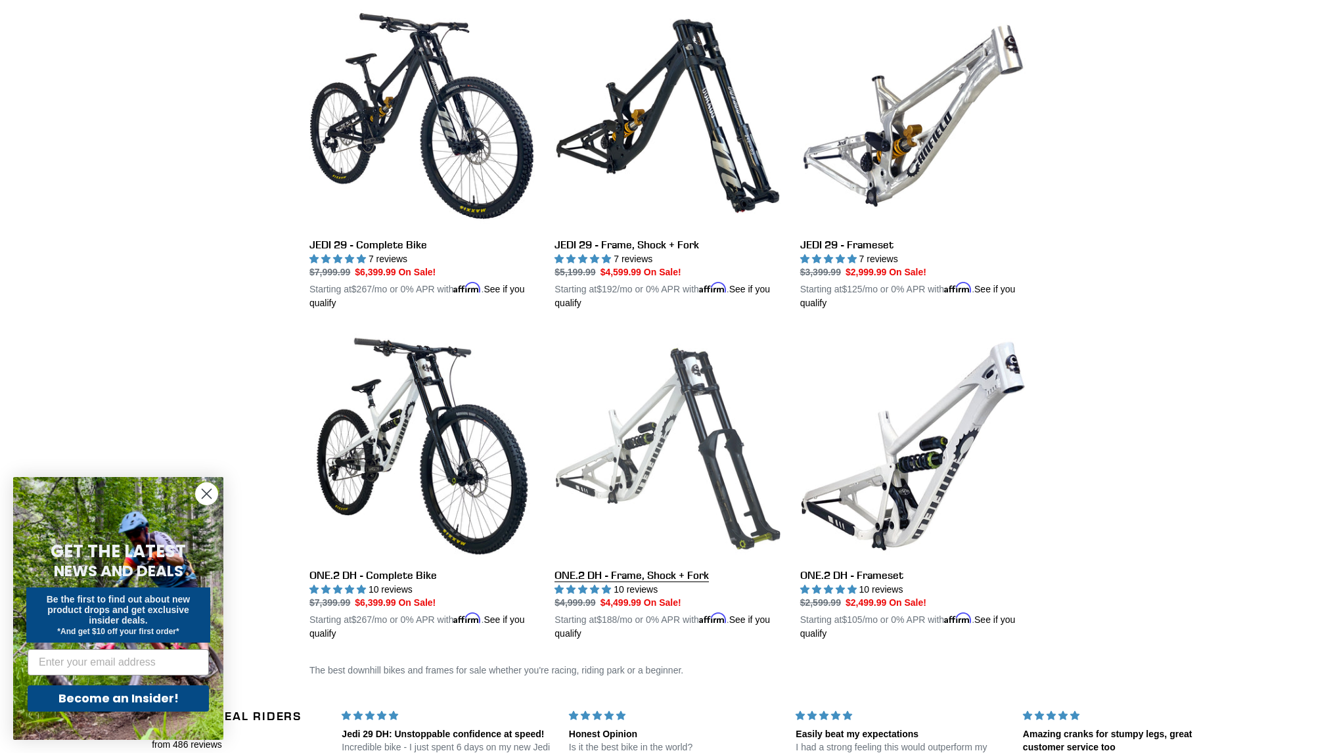
click at [689, 488] on link "ONE.2 DH - Frame, Shock + Fork" at bounding box center [666, 486] width 225 height 307
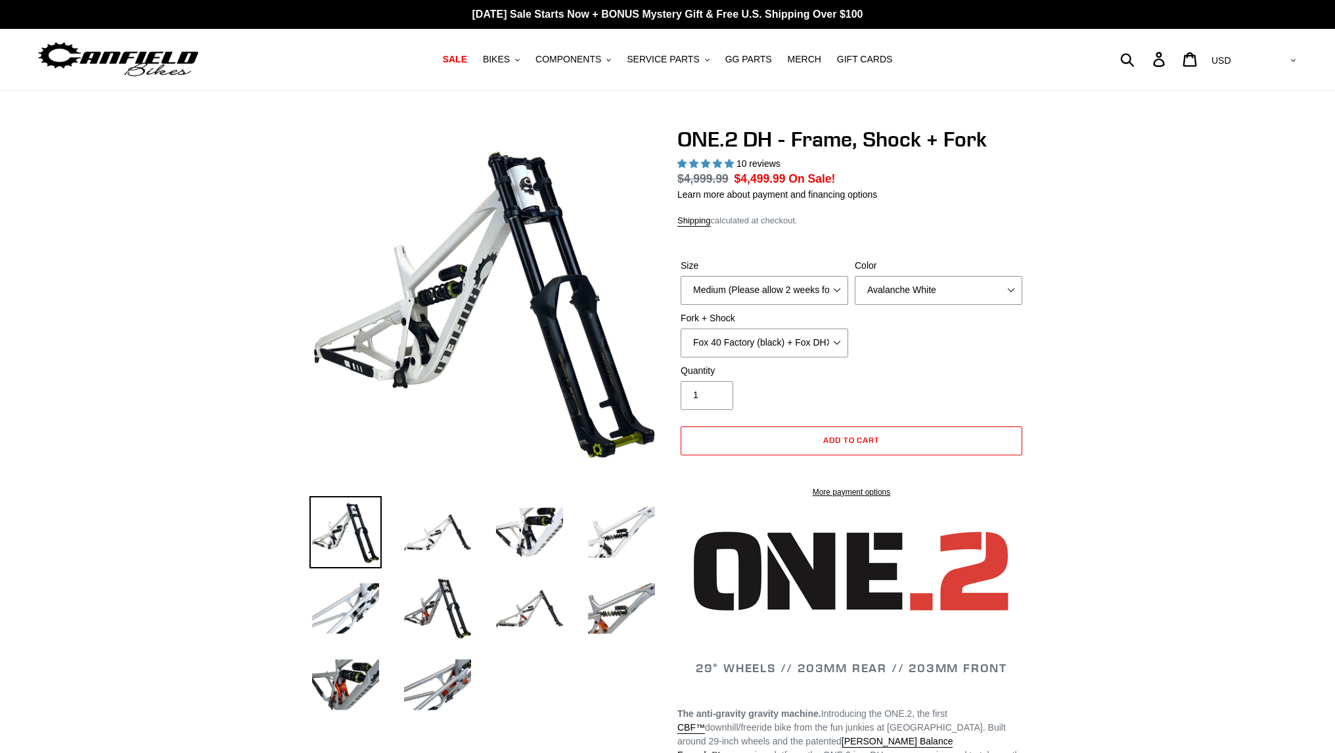
select select "highest-rating"
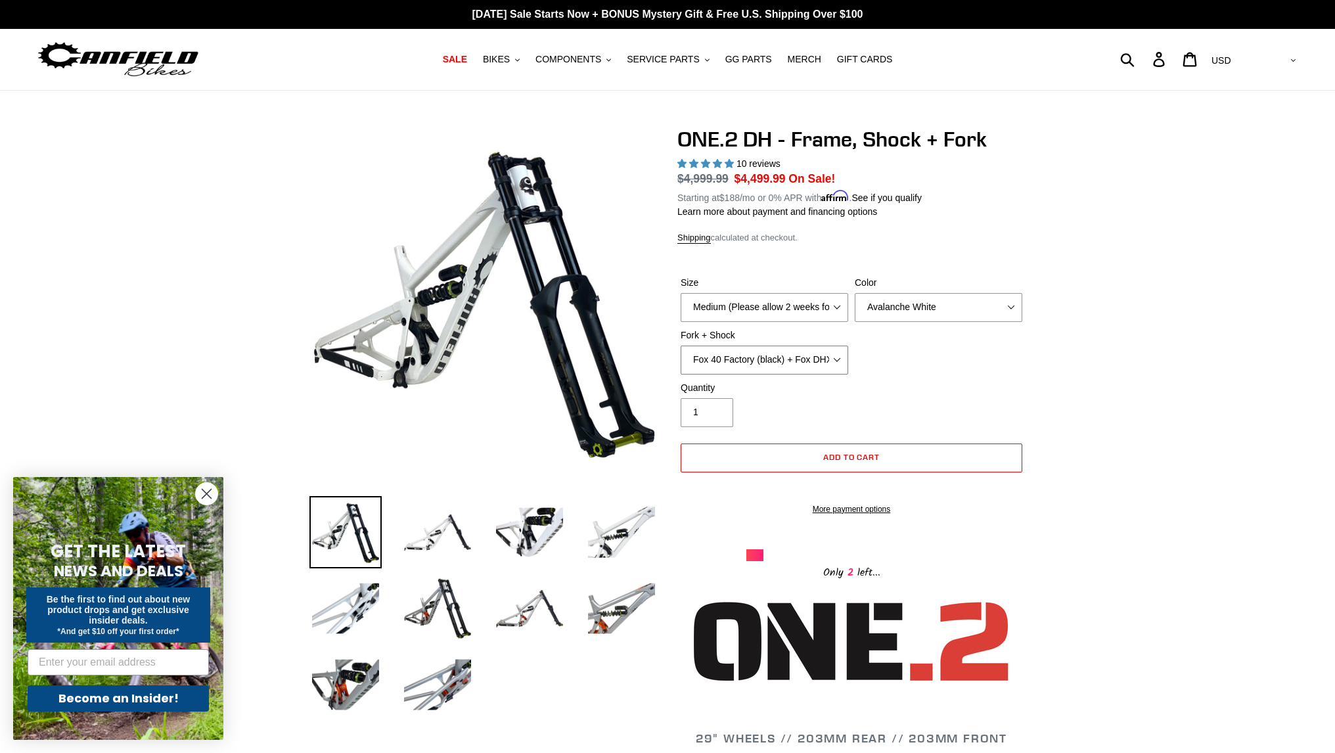
click at [752, 360] on select "Fox 40 Factory (black) + Fox DHX2 250x75 Fox 40 Factory (orange) + Fox DHX2 250…" at bounding box center [765, 360] width 168 height 29
select select "Fox 40 Factory (orange) + Fox DHX2 250x75"
click at [681, 346] on select "Fox 40 Factory (black) + Fox DHX2 250x75 Fox 40 Factory (orange) + Fox DHX2 250…" at bounding box center [765, 360] width 168 height 29
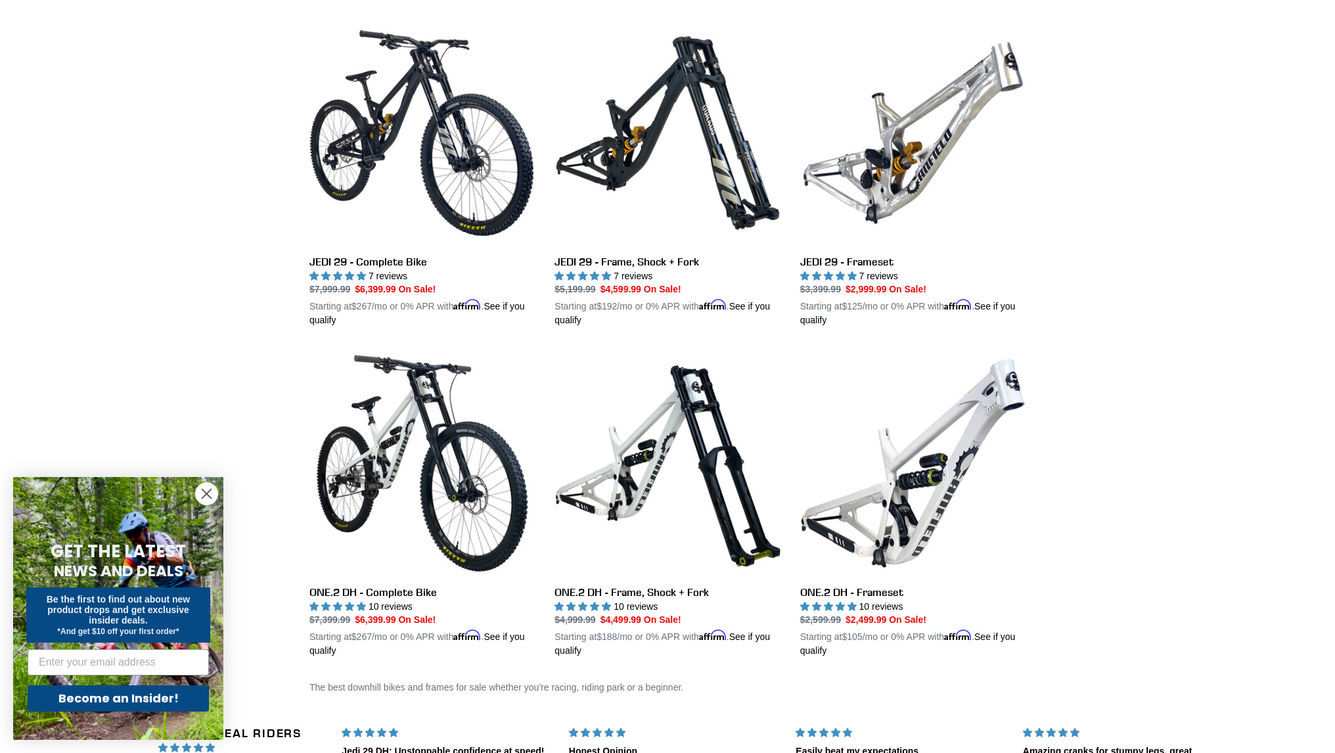
scroll to position [361, 0]
